Goal: Use online tool/utility: Utilize a website feature to perform a specific function

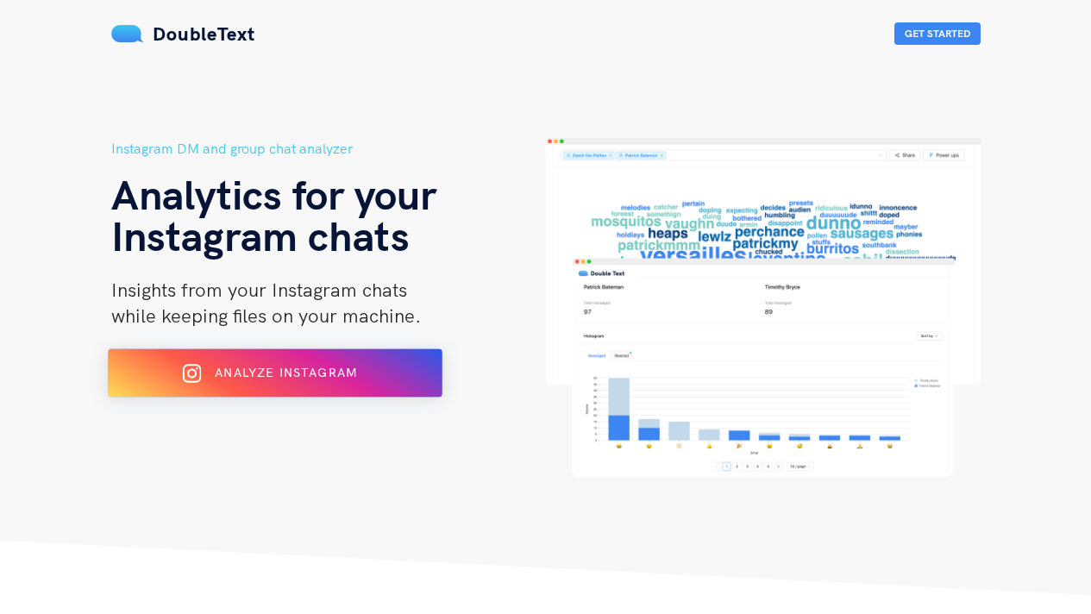
click at [308, 379] on span "Analyze Instagram" at bounding box center [286, 373] width 142 height 16
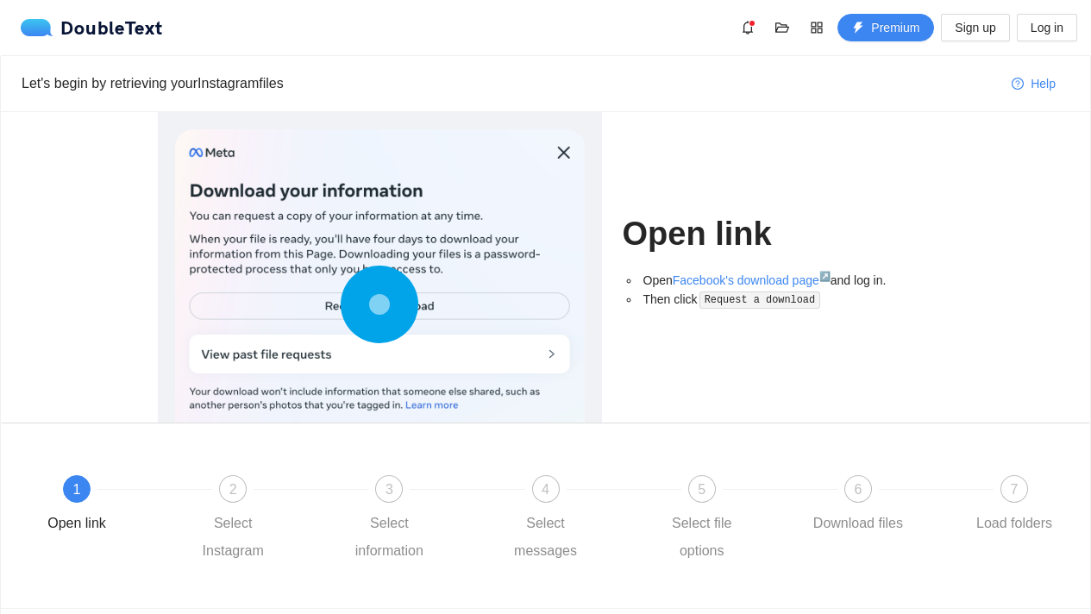
click at [409, 309] on icon at bounding box center [380, 305] width 78 height 78
click at [384, 309] on circle at bounding box center [379, 304] width 24 height 24
click at [408, 341] on icon at bounding box center [380, 305] width 78 height 78
click at [553, 362] on div at bounding box center [379, 308] width 409 height 358
click at [549, 348] on div at bounding box center [379, 308] width 409 height 358
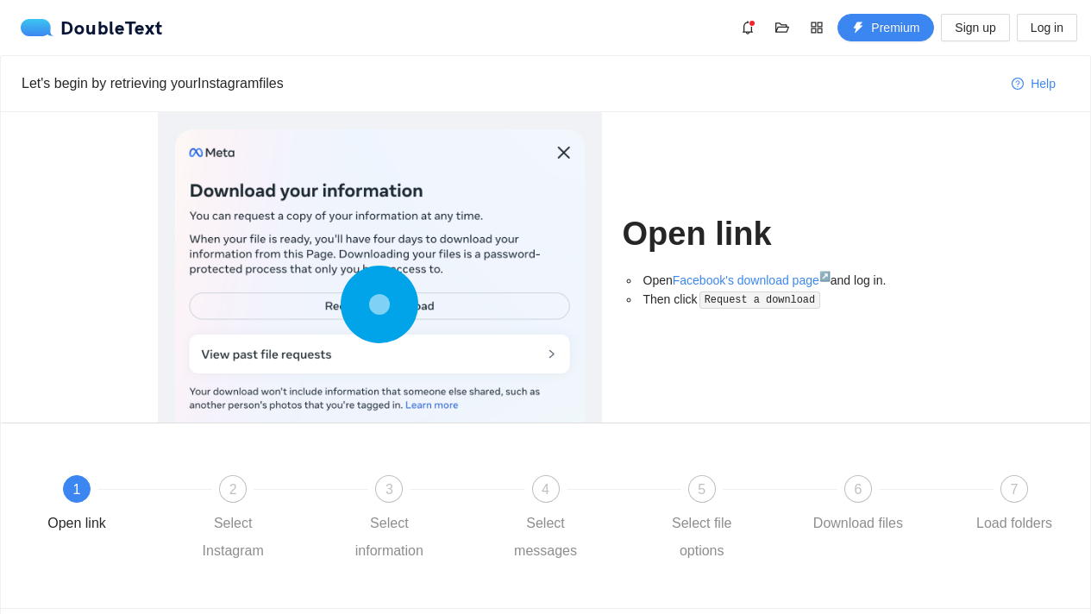
click at [566, 149] on div at bounding box center [379, 308] width 409 height 358
click at [548, 153] on div at bounding box center [379, 308] width 409 height 358
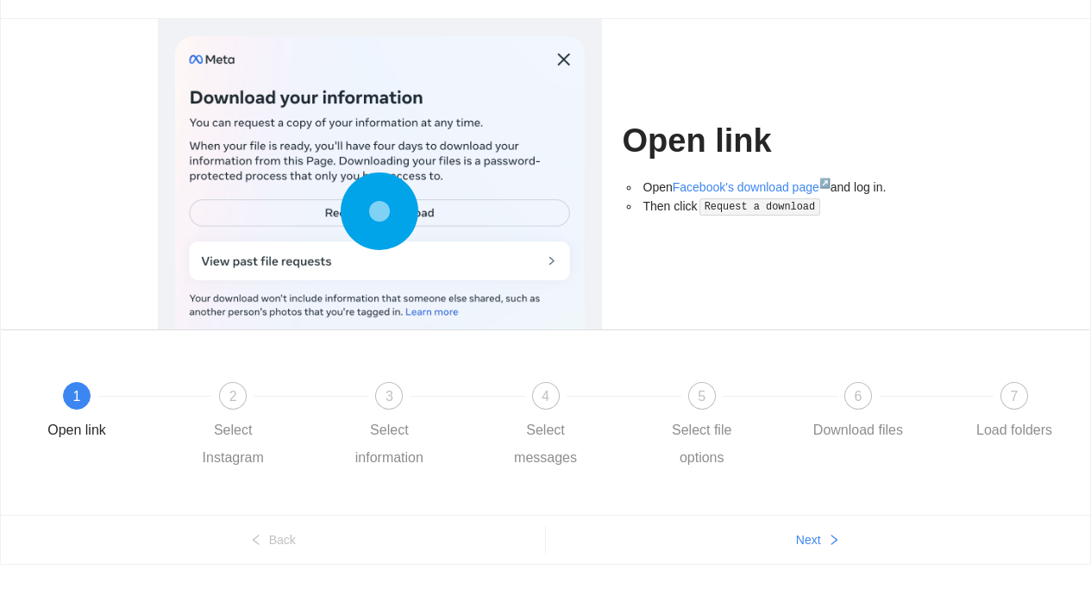
scroll to position [96, 0]
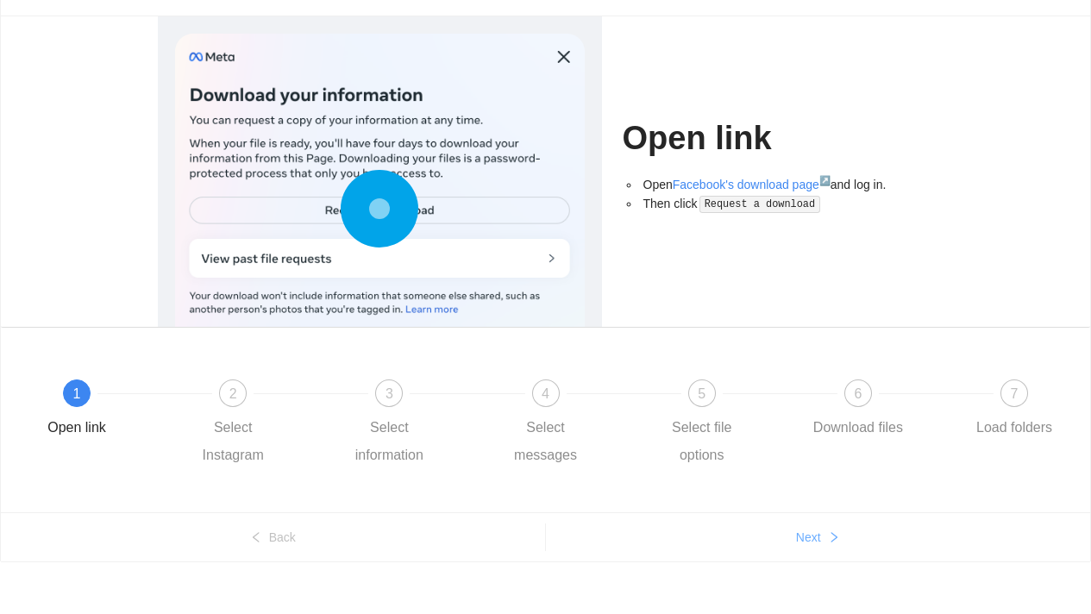
click at [810, 550] on button "Next" at bounding box center [818, 537] width 545 height 28
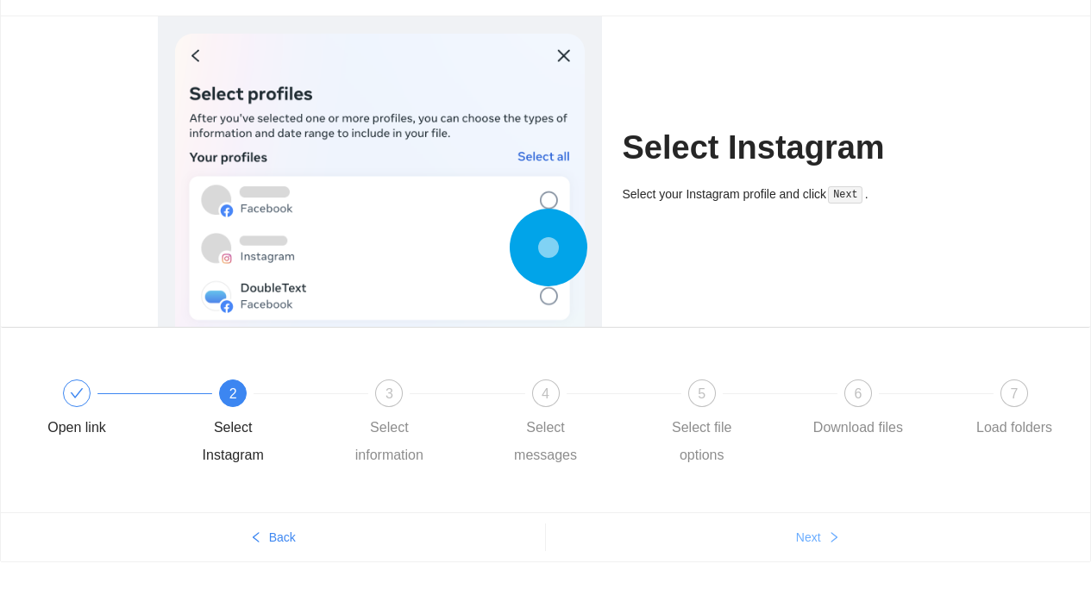
click at [797, 541] on span "Next" at bounding box center [808, 537] width 25 height 19
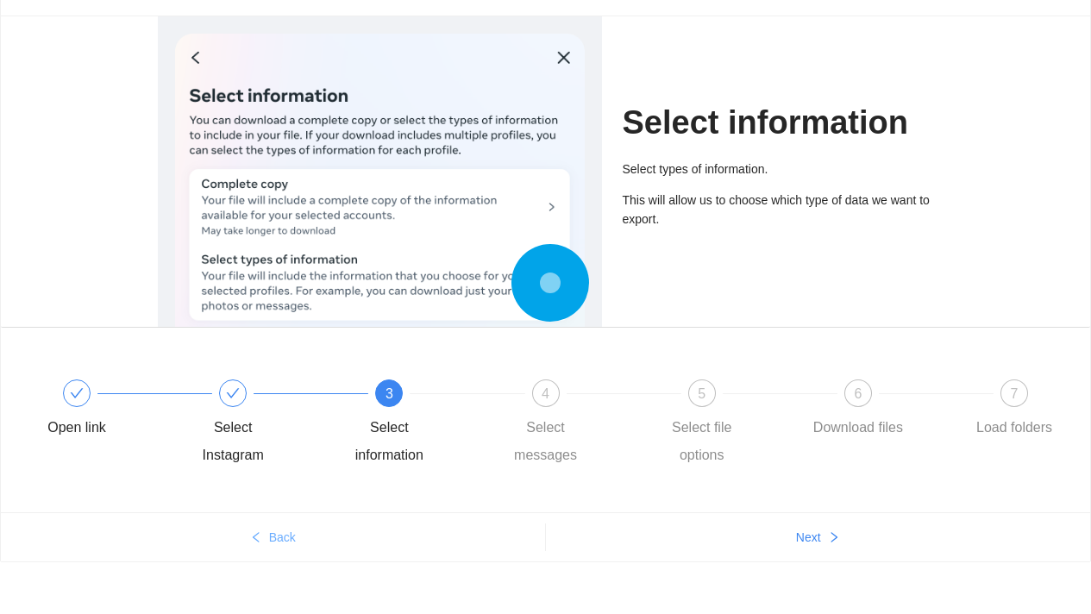
click at [270, 529] on span "Back" at bounding box center [282, 537] width 27 height 19
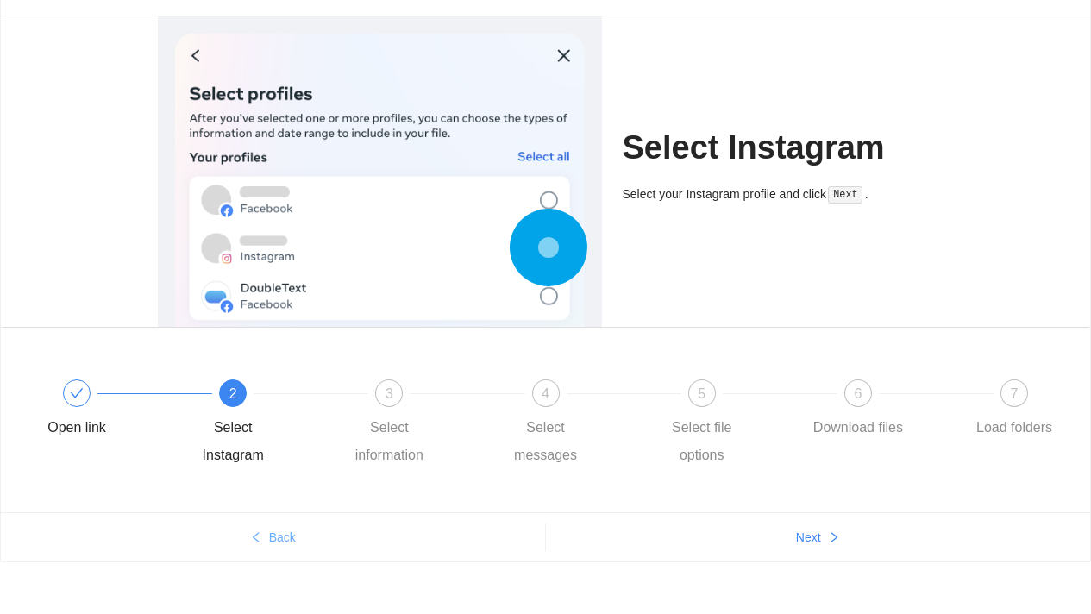
click at [270, 529] on span "Back" at bounding box center [282, 537] width 27 height 19
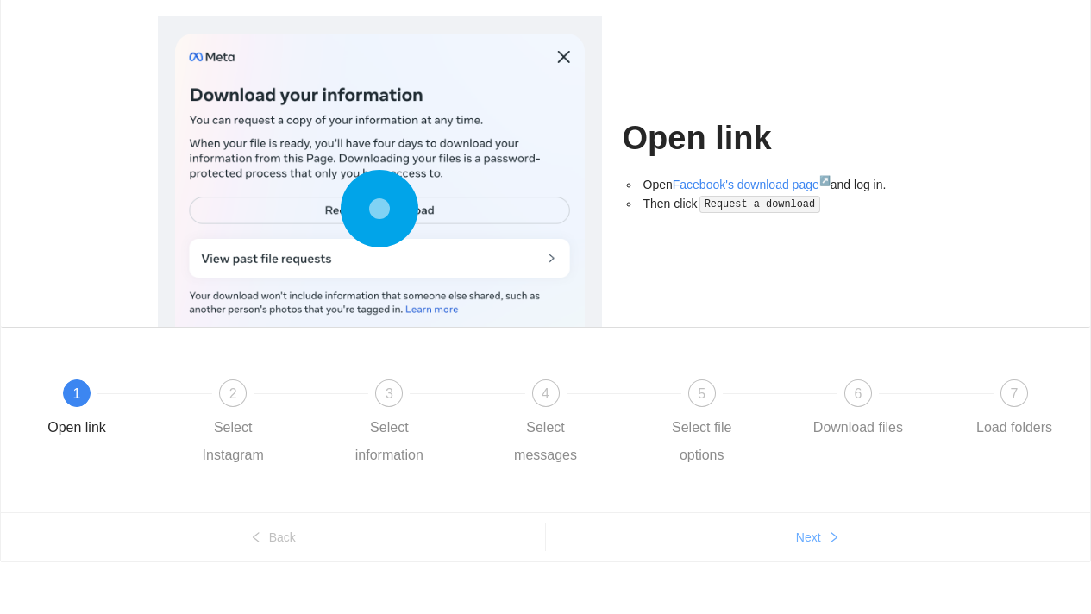
click at [827, 550] on button "Next" at bounding box center [818, 537] width 545 height 28
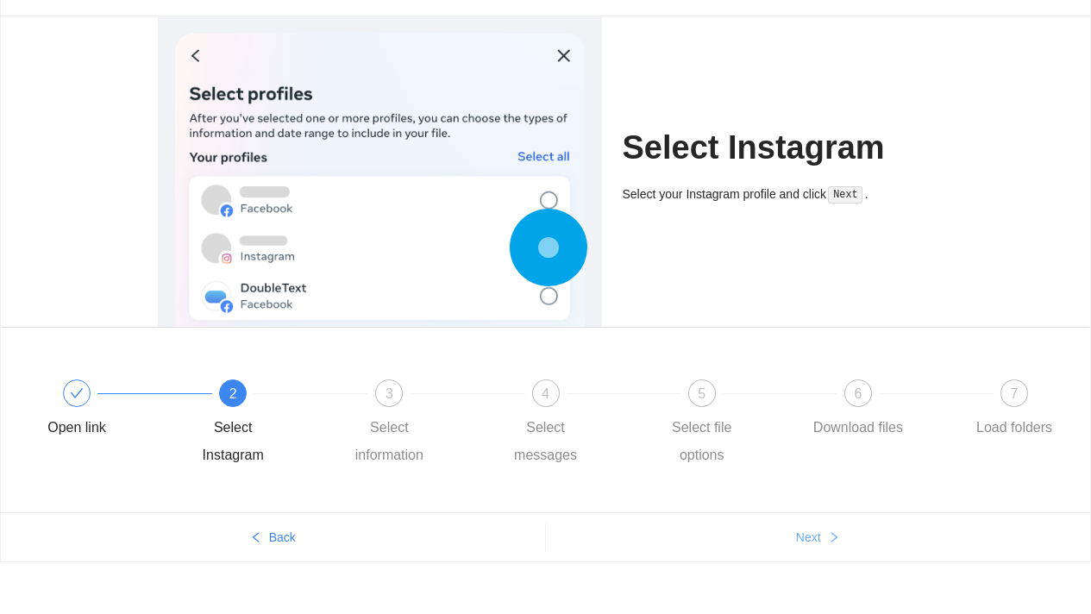
click at [827, 540] on button "Next" at bounding box center [818, 537] width 545 height 28
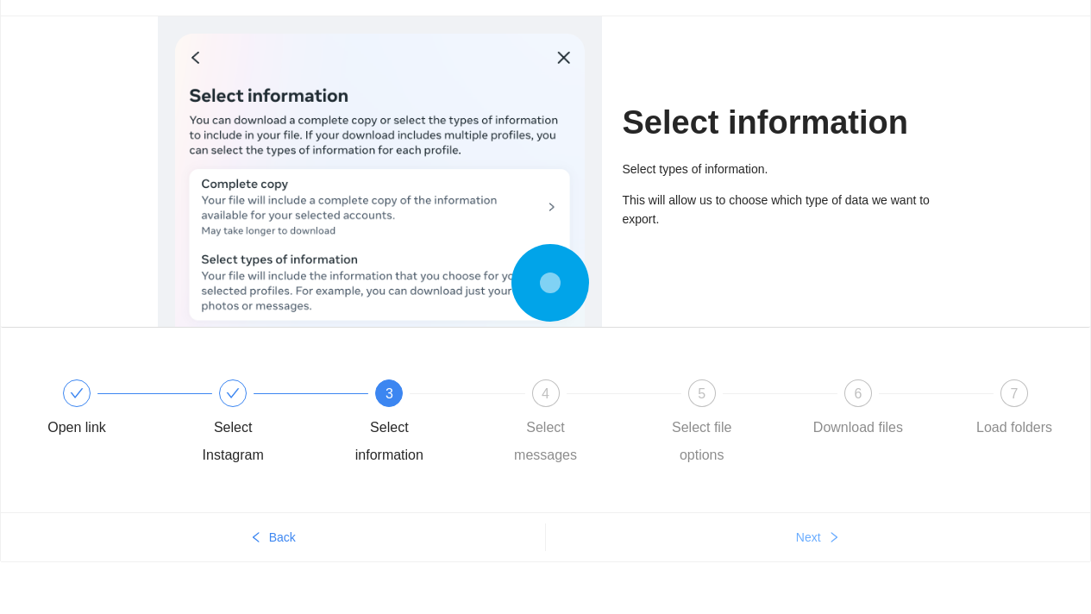
click at [827, 540] on button "Next" at bounding box center [818, 537] width 545 height 28
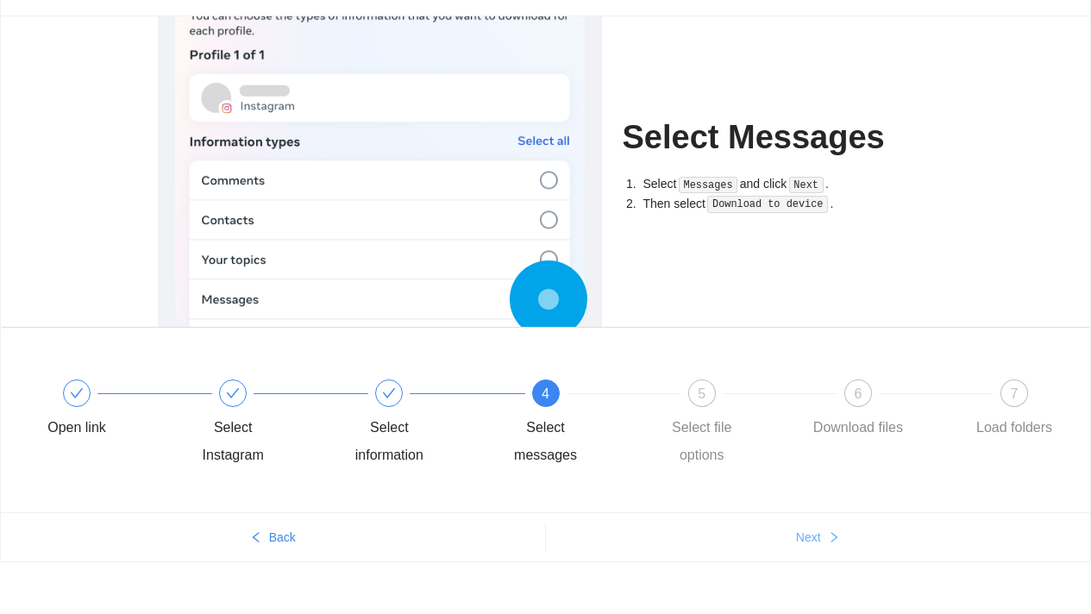
click at [827, 540] on button "Next" at bounding box center [818, 537] width 545 height 28
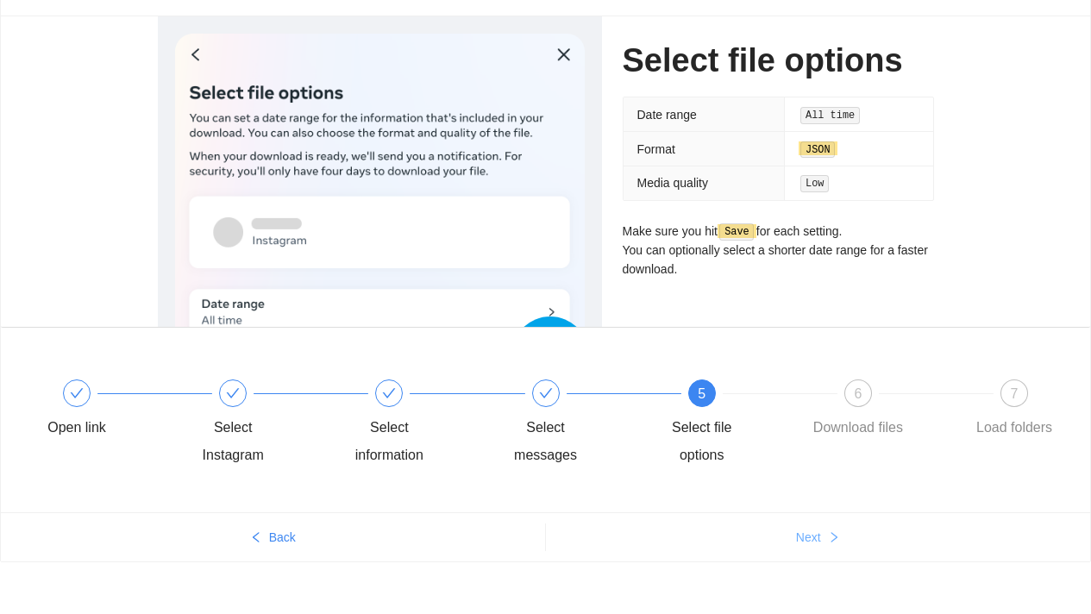
click at [827, 540] on button "Next" at bounding box center [818, 537] width 545 height 28
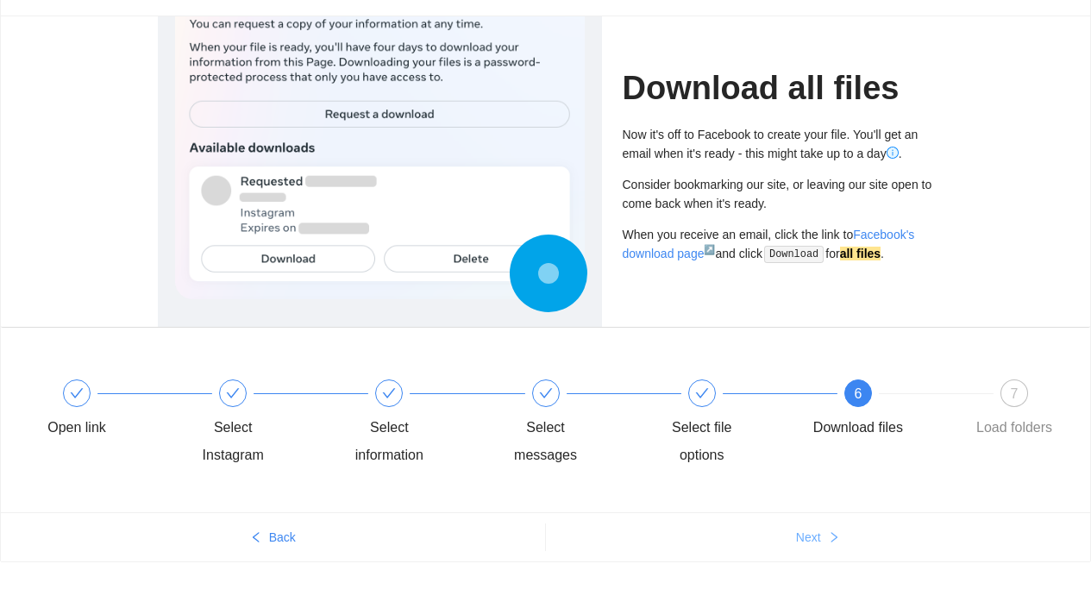
click at [799, 541] on span "Next" at bounding box center [808, 537] width 25 height 19
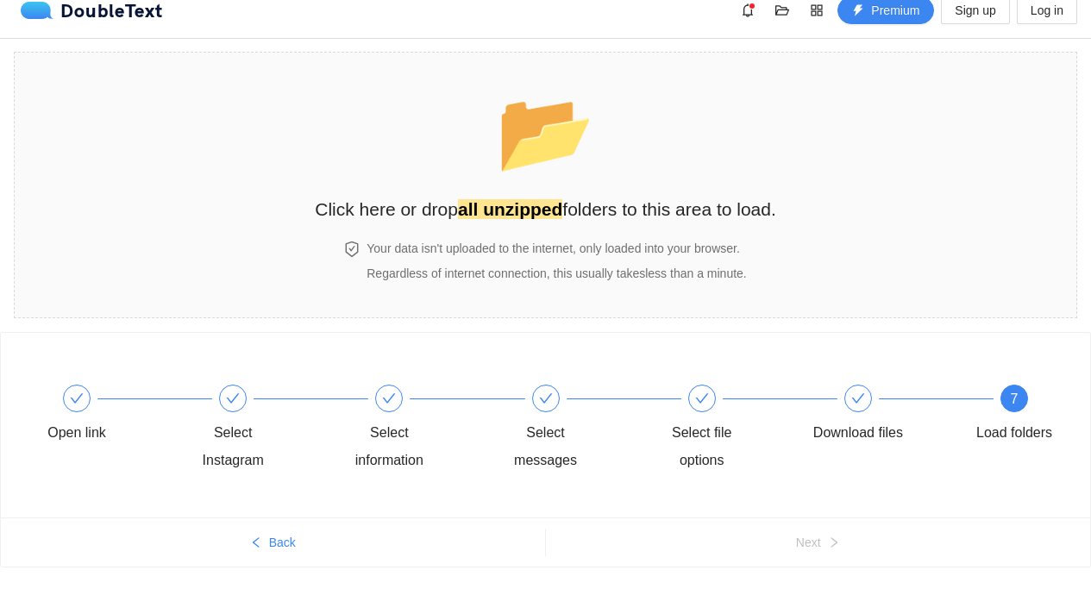
scroll to position [0, 0]
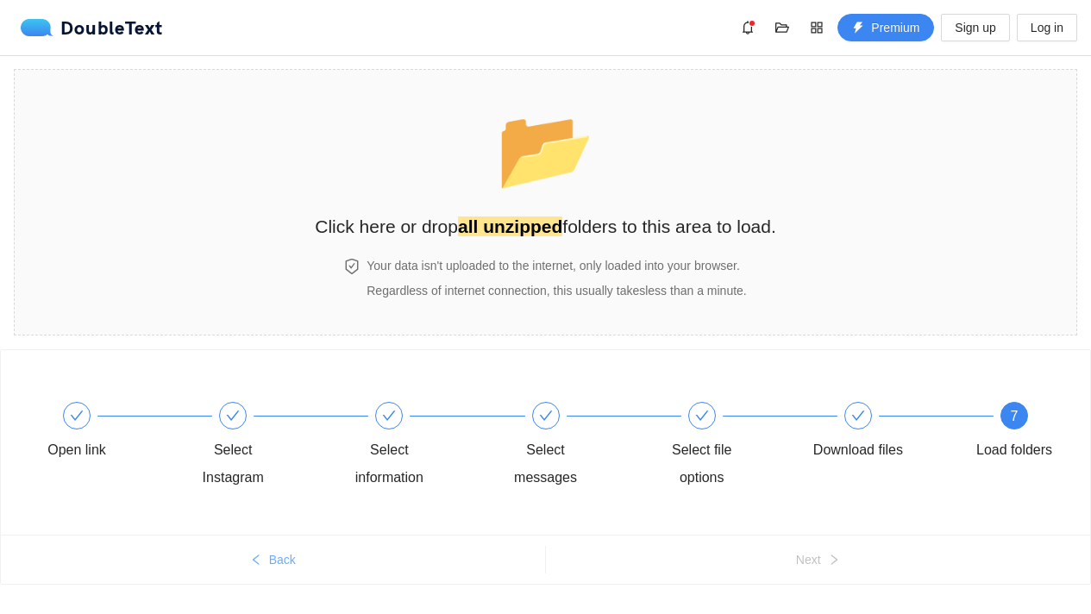
click at [266, 553] on button "Back" at bounding box center [273, 560] width 544 height 28
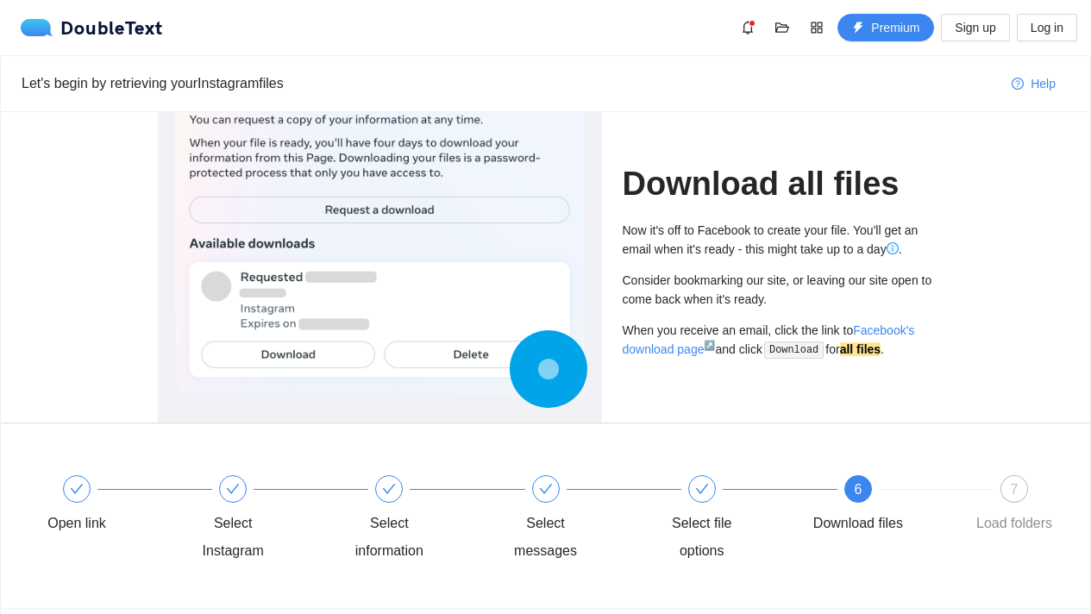
click at [266, 553] on div "Select Instagram" at bounding box center [233, 536] width 100 height 55
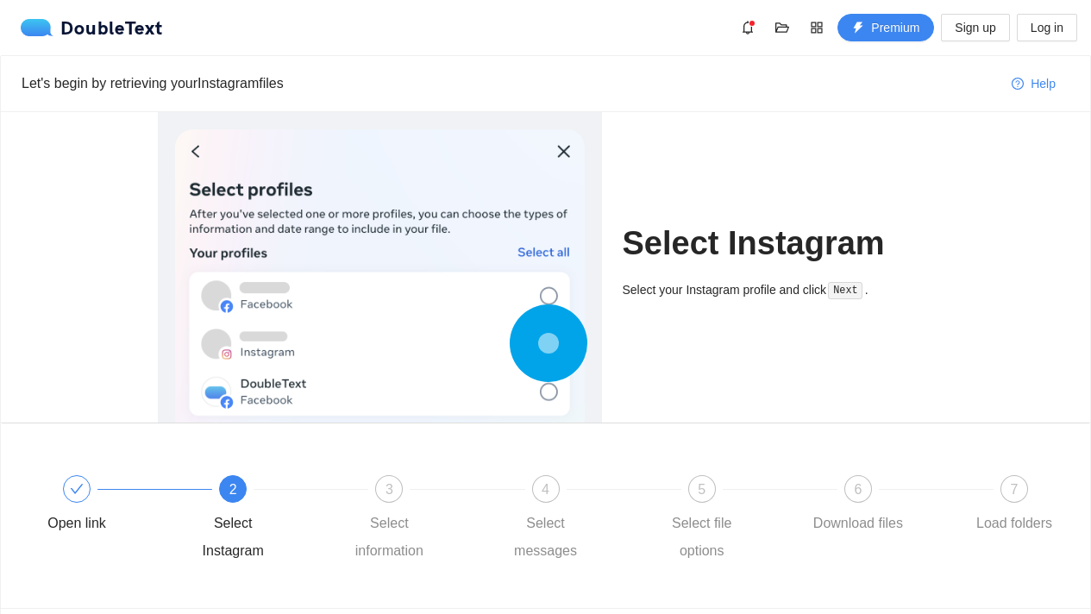
click at [266, 553] on div "Select Instagram" at bounding box center [233, 536] width 100 height 55
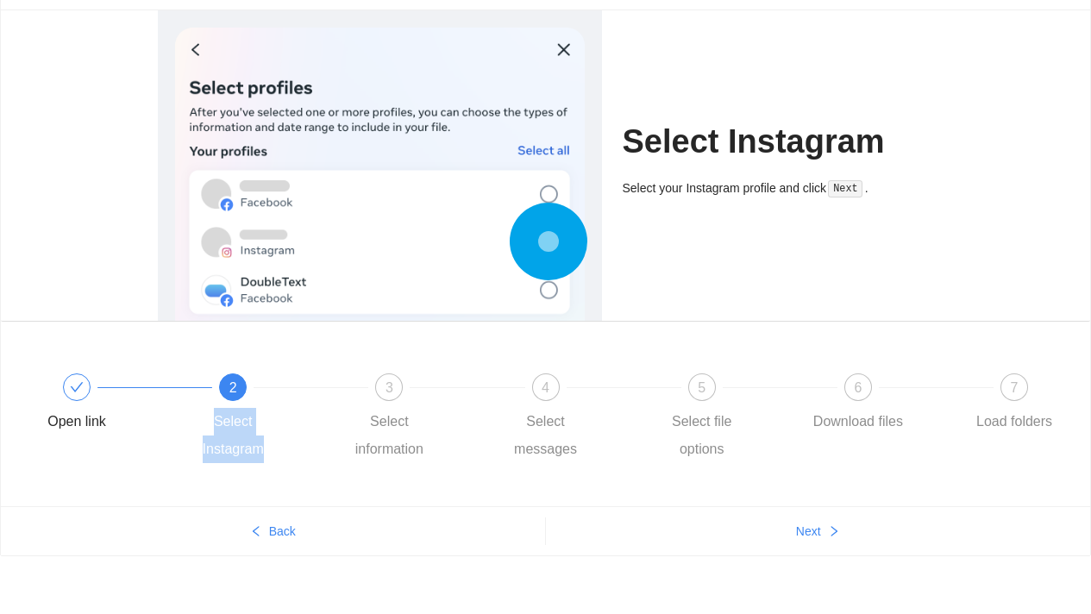
scroll to position [110, 0]
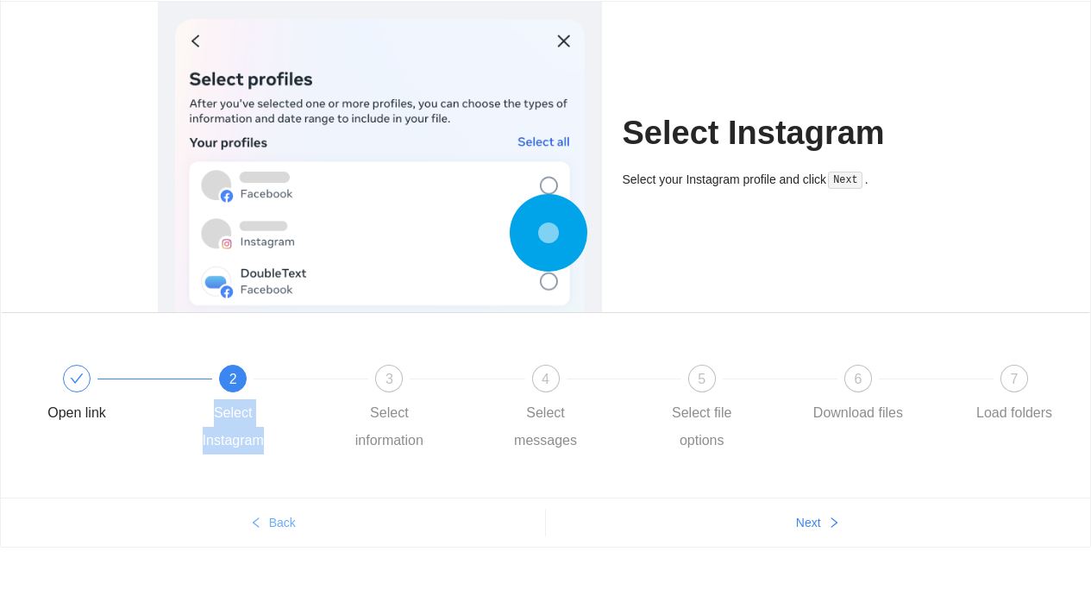
click at [279, 512] on button "Back" at bounding box center [273, 523] width 544 height 28
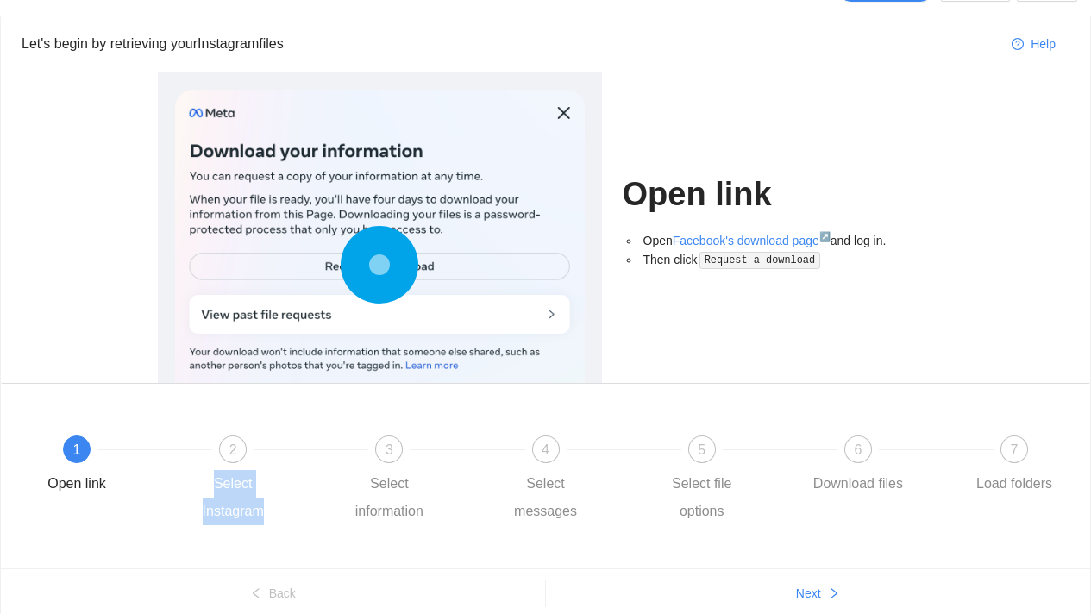
scroll to position [0, 0]
